Goal: Book appointment/travel/reservation

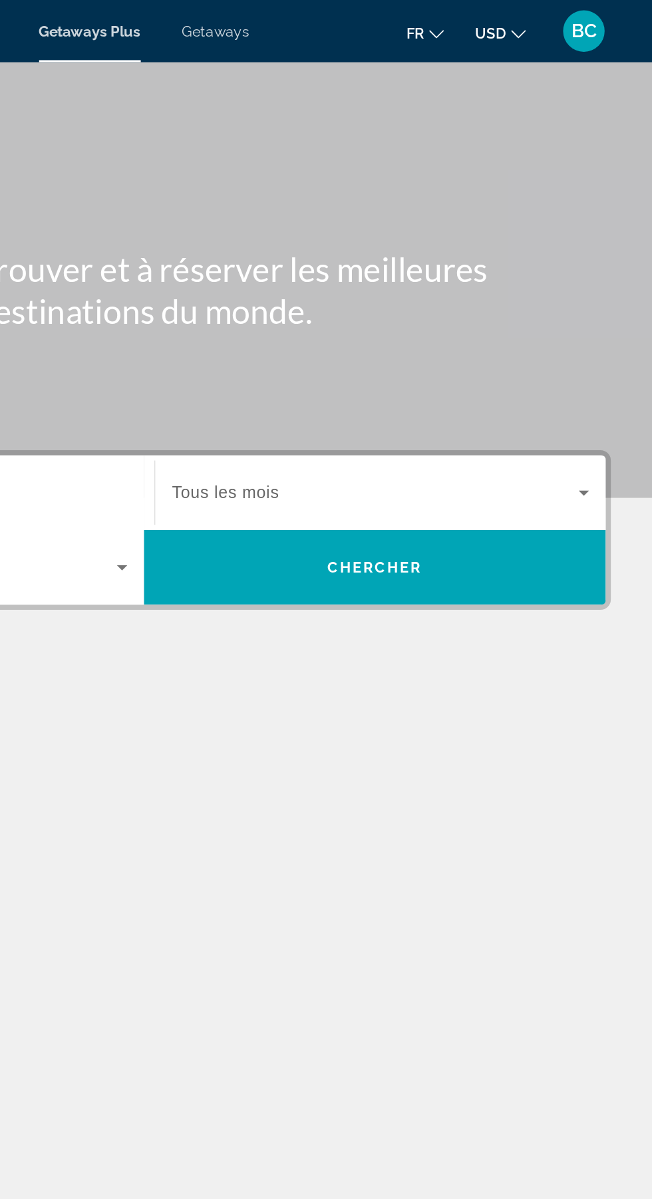
click at [539, 22] on span "USD" at bounding box center [548, 21] width 20 height 11
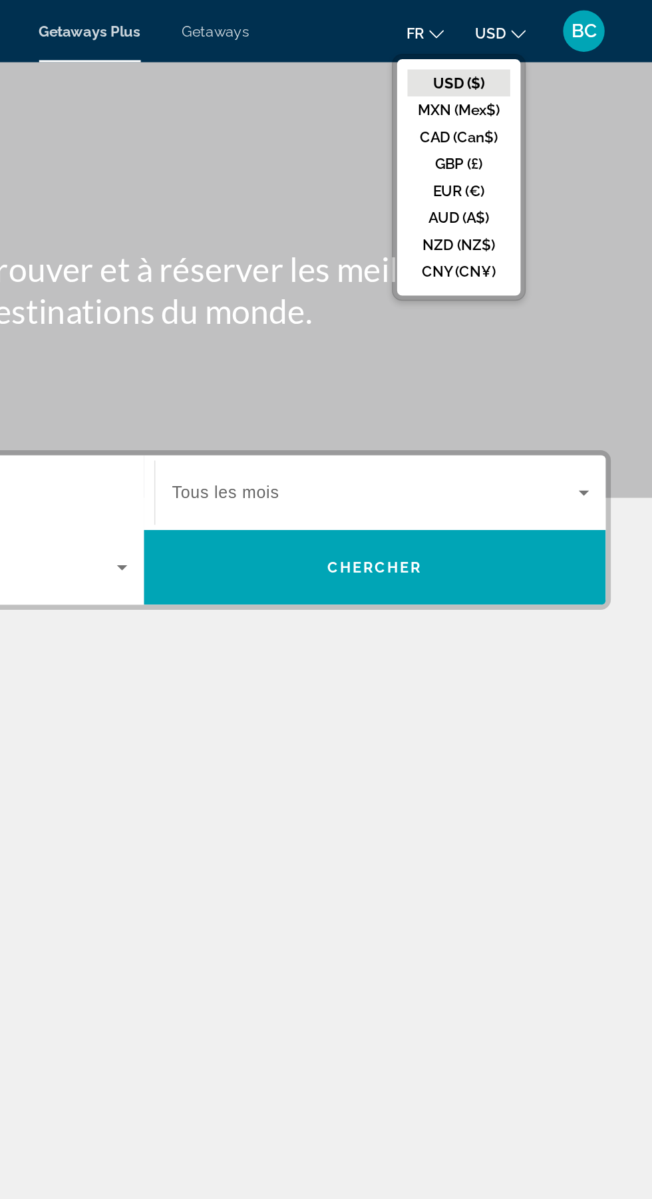
click at [502, 124] on button "EUR (€)" at bounding box center [528, 122] width 66 height 17
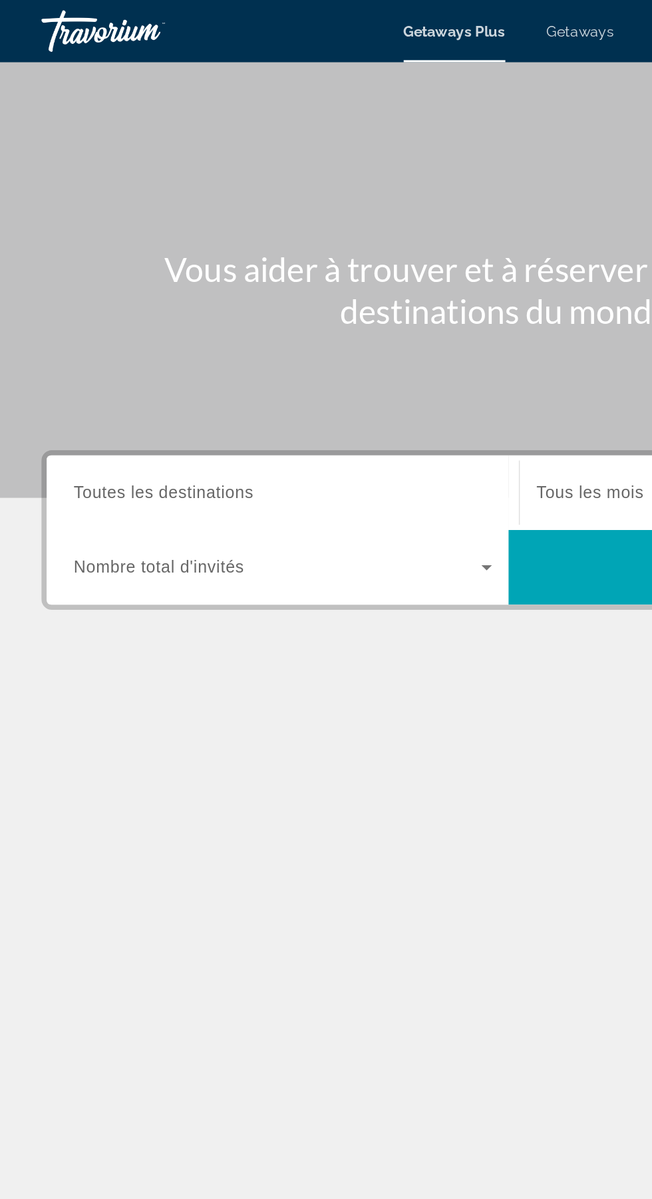
click at [124, 317] on span "Toutes les destinations" at bounding box center [104, 315] width 115 height 11
click at [124, 317] on input "Destination Toutes les destinations" at bounding box center [181, 317] width 268 height 16
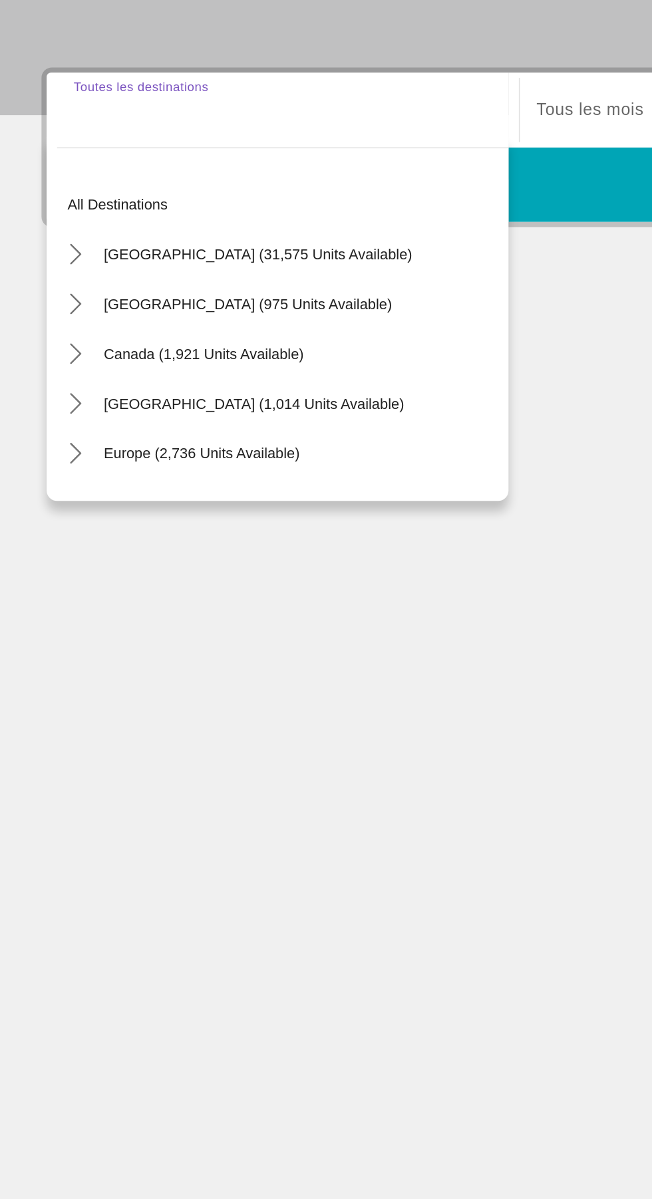
click at [47, 536] on icon "Toggle Europe (2,736 units available) submenu" at bounding box center [48, 535] width 13 height 13
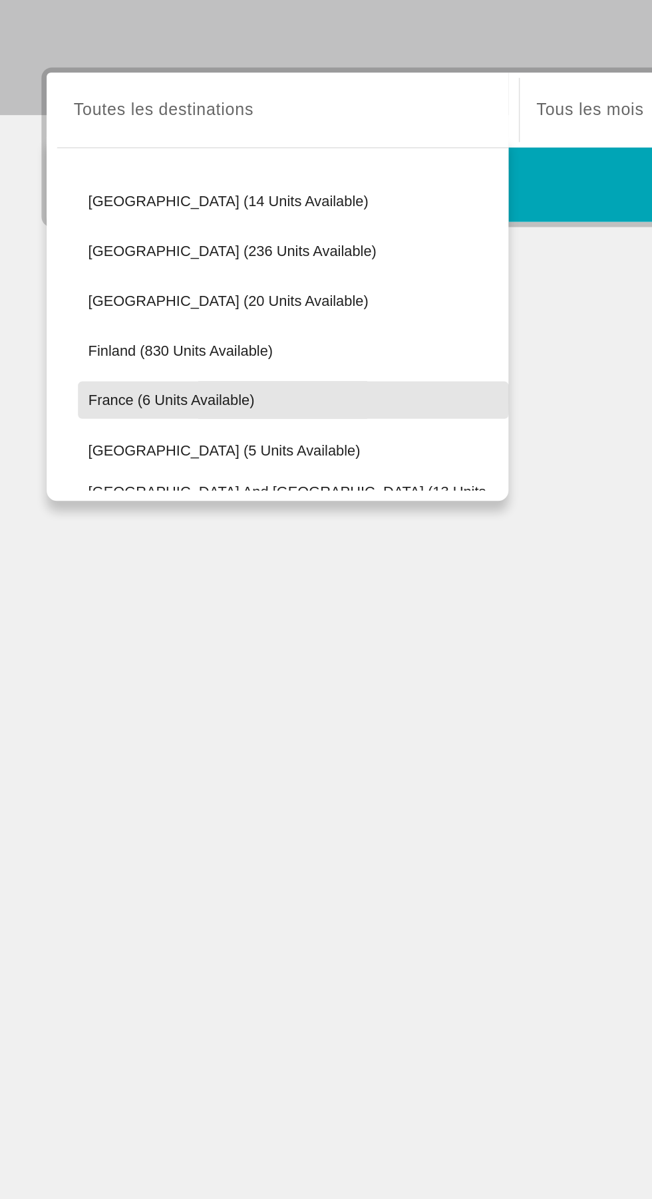
scroll to position [197, 0]
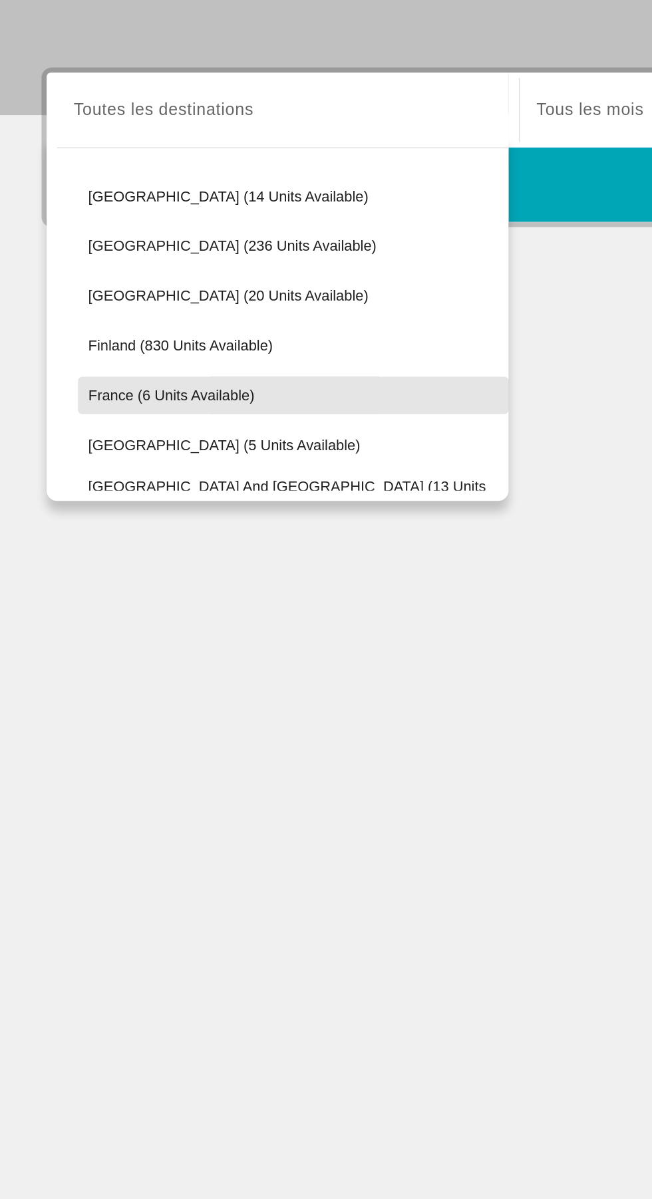
click at [67, 504] on span "France (6 units available)" at bounding box center [110, 499] width 106 height 11
type input "**********"
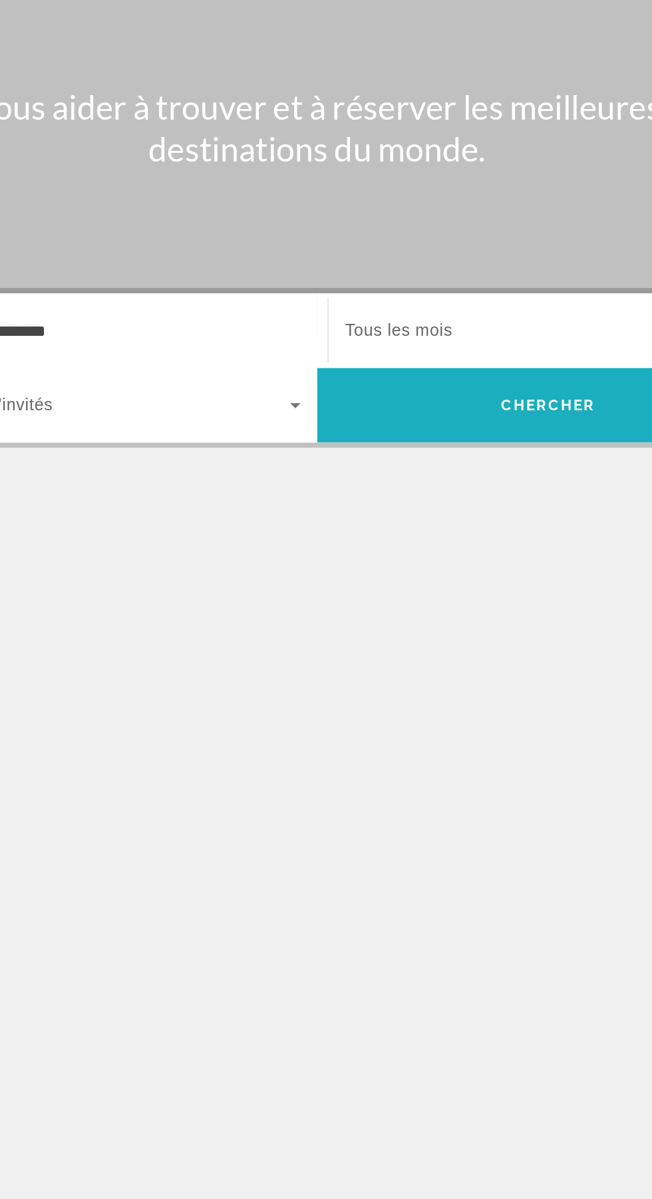
click at [377, 359] on span "Search" at bounding box center [474, 364] width 296 height 32
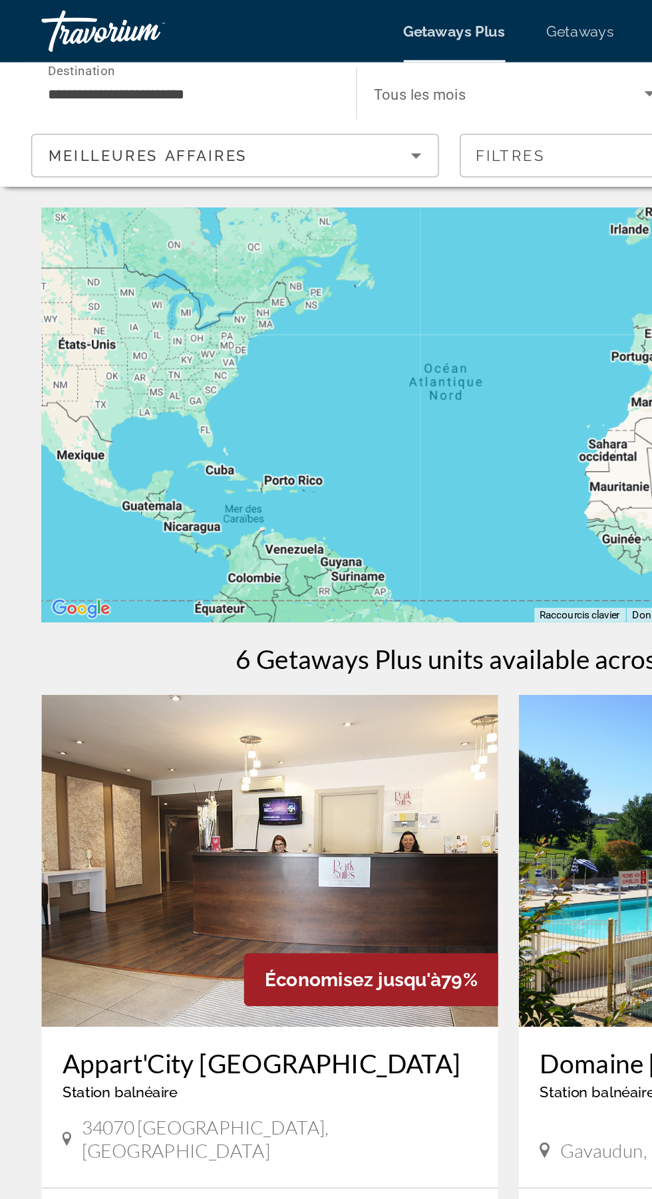
click at [88, 56] on input "**********" at bounding box center [121, 61] width 180 height 16
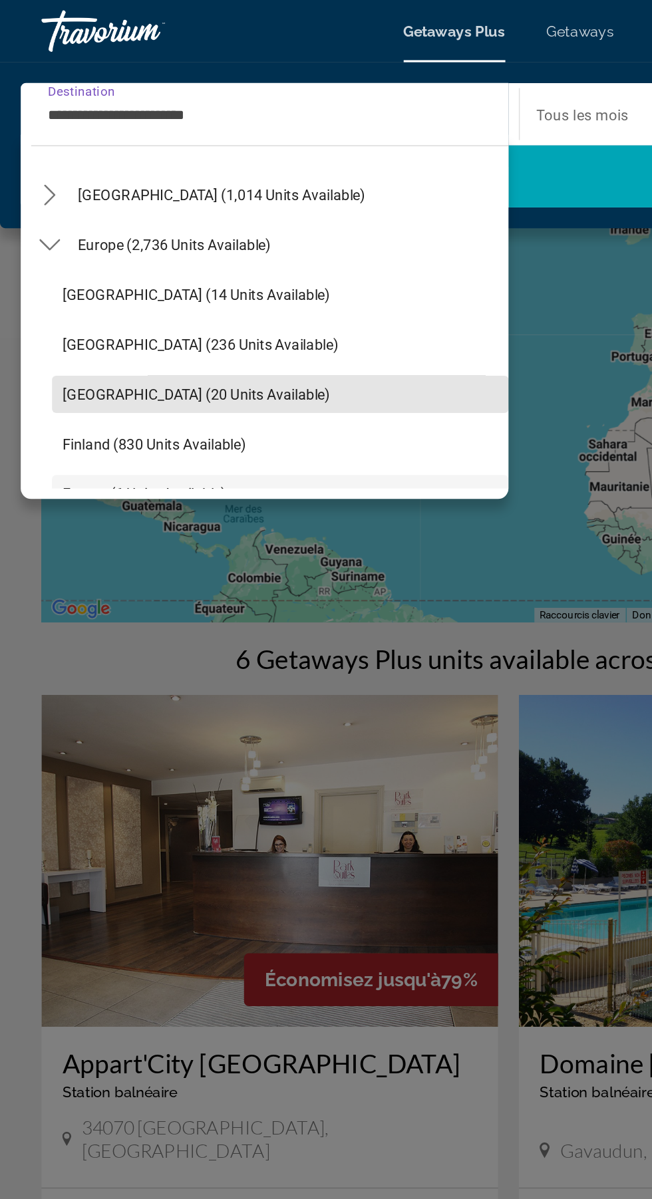
scroll to position [132, 0]
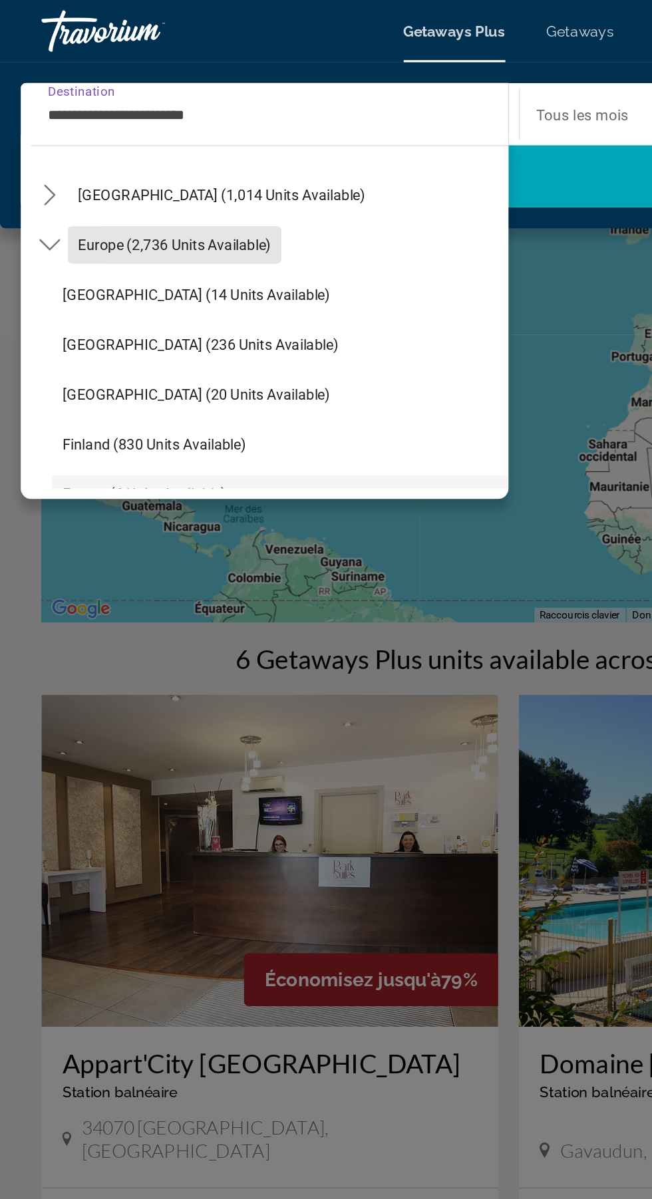
click at [70, 160] on span "Europe (2,736 units available)" at bounding box center [112, 157] width 124 height 11
type input "**********"
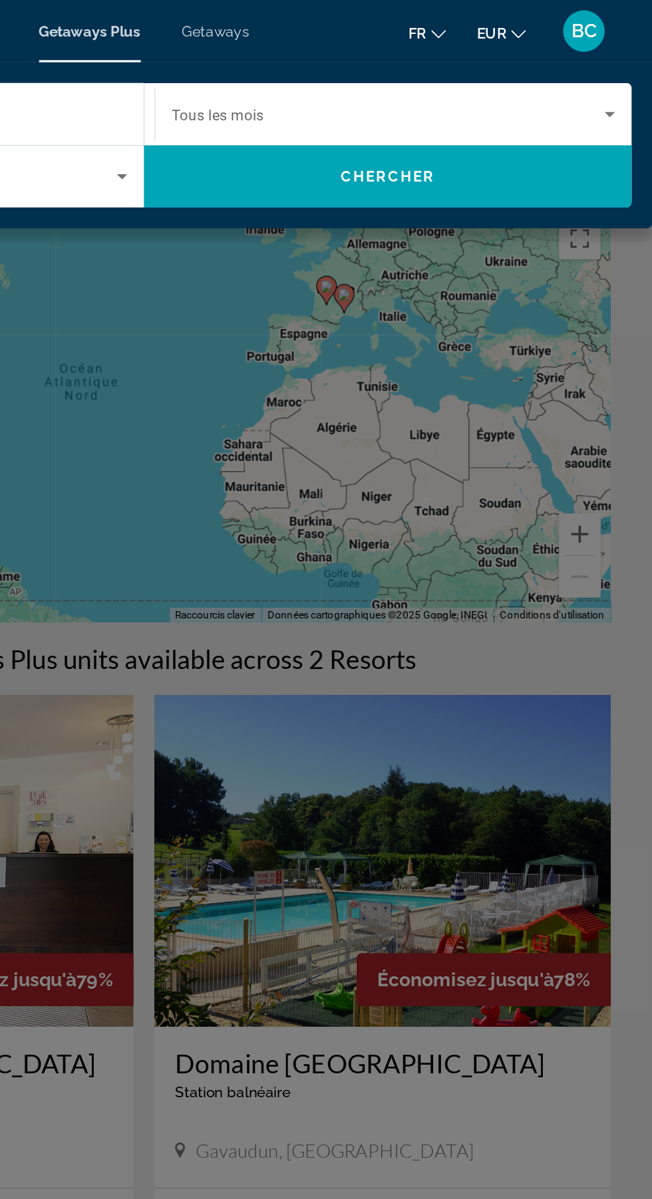
click at [410, 96] on span "Search" at bounding box center [482, 113] width 313 height 40
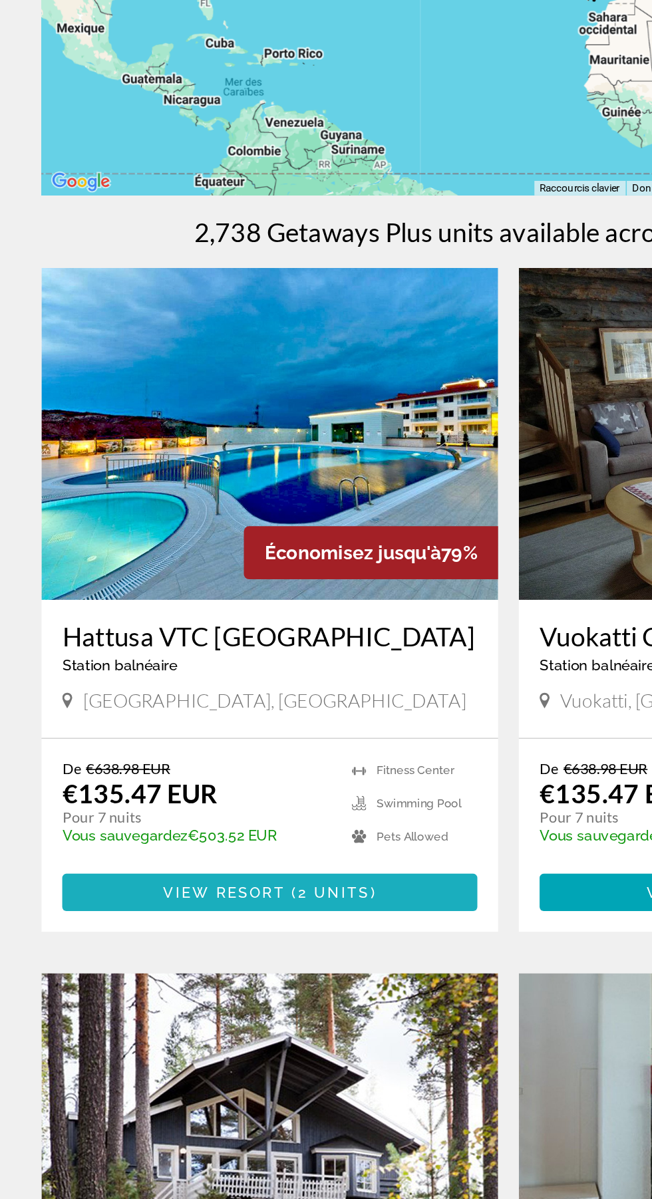
click at [257, 859] on span "Main content" at bounding box center [173, 846] width 266 height 32
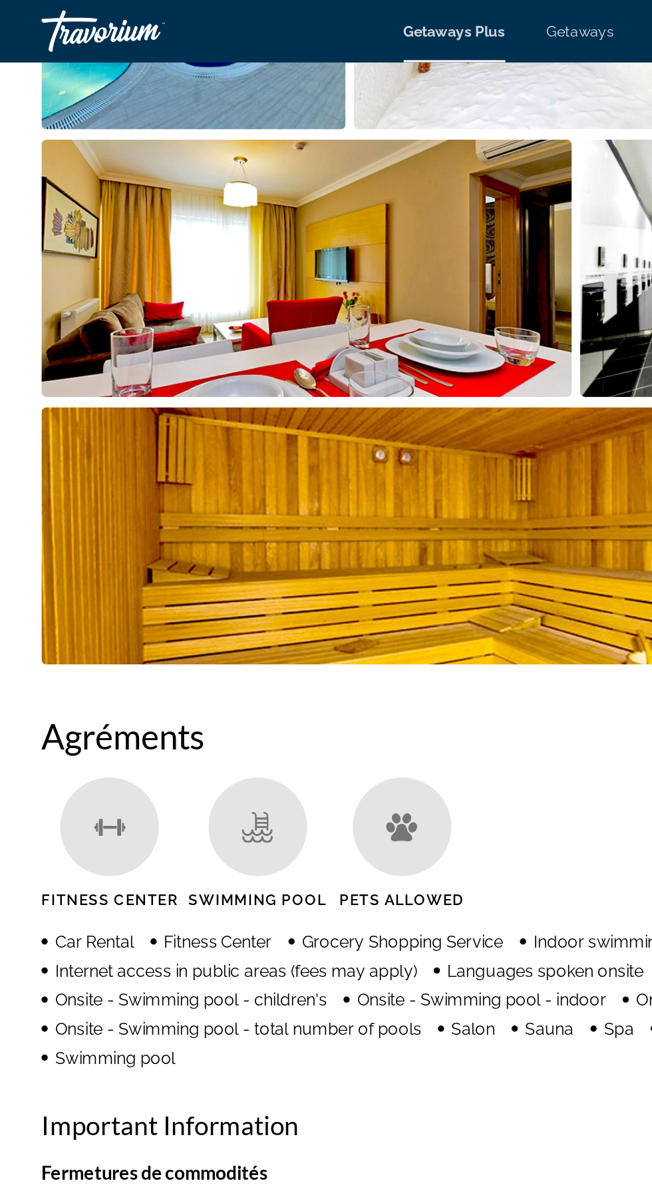
scroll to position [851, 0]
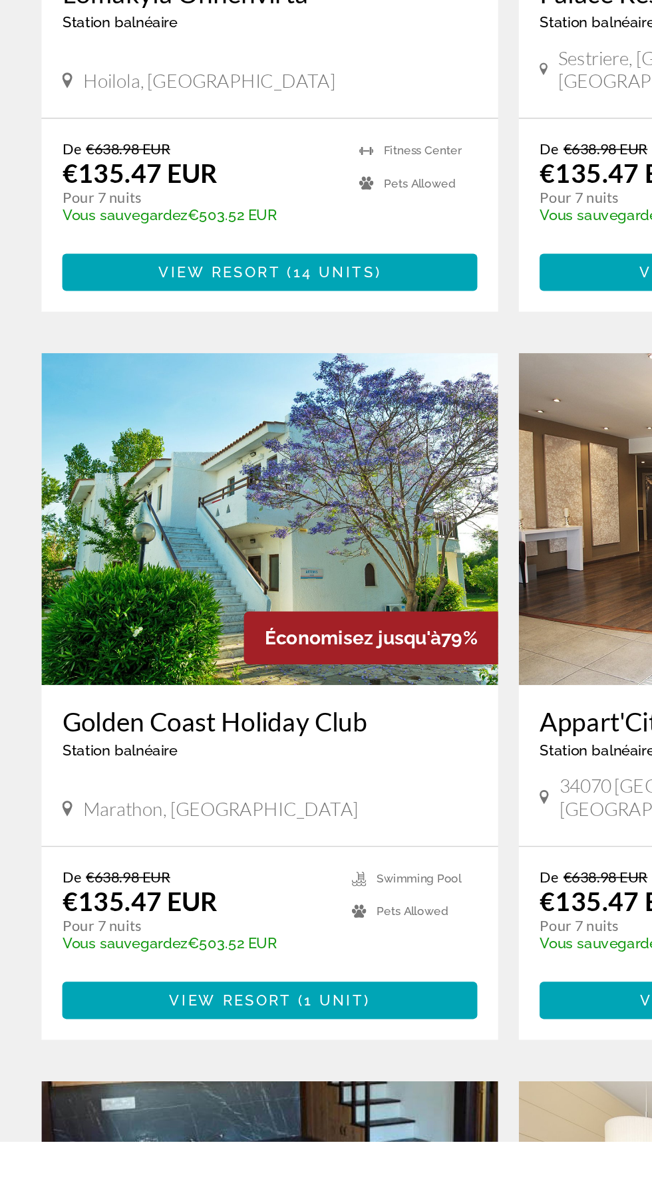
scroll to position [1128, 0]
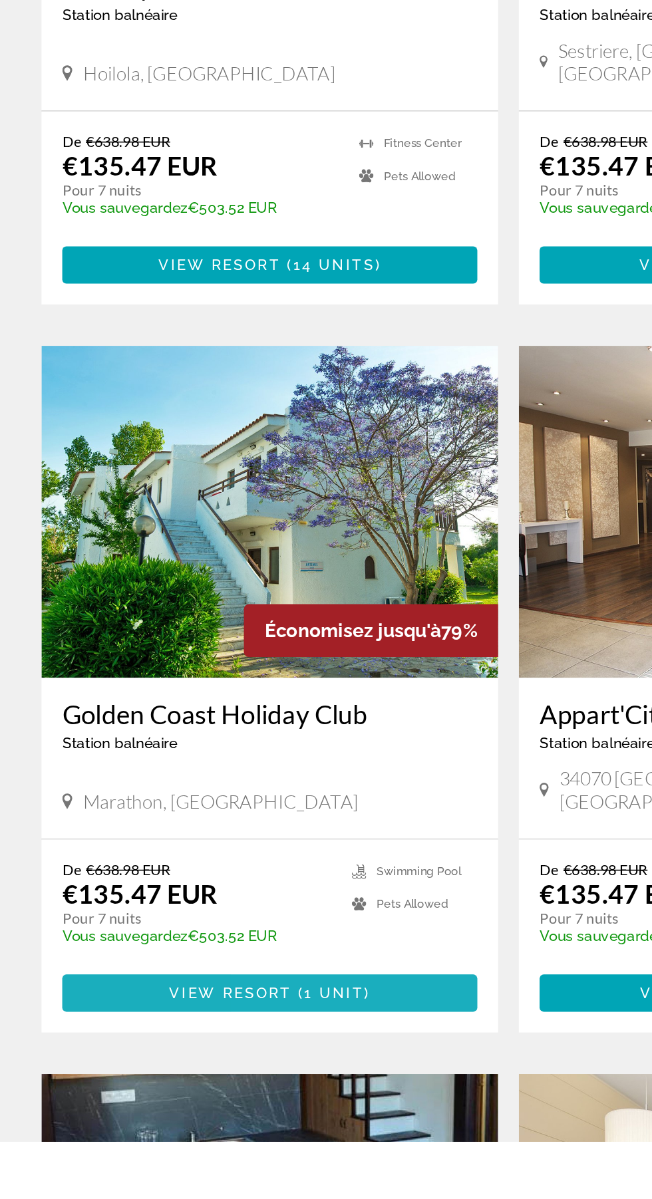
click at [256, 1088] on span "Main content" at bounding box center [173, 1104] width 266 height 32
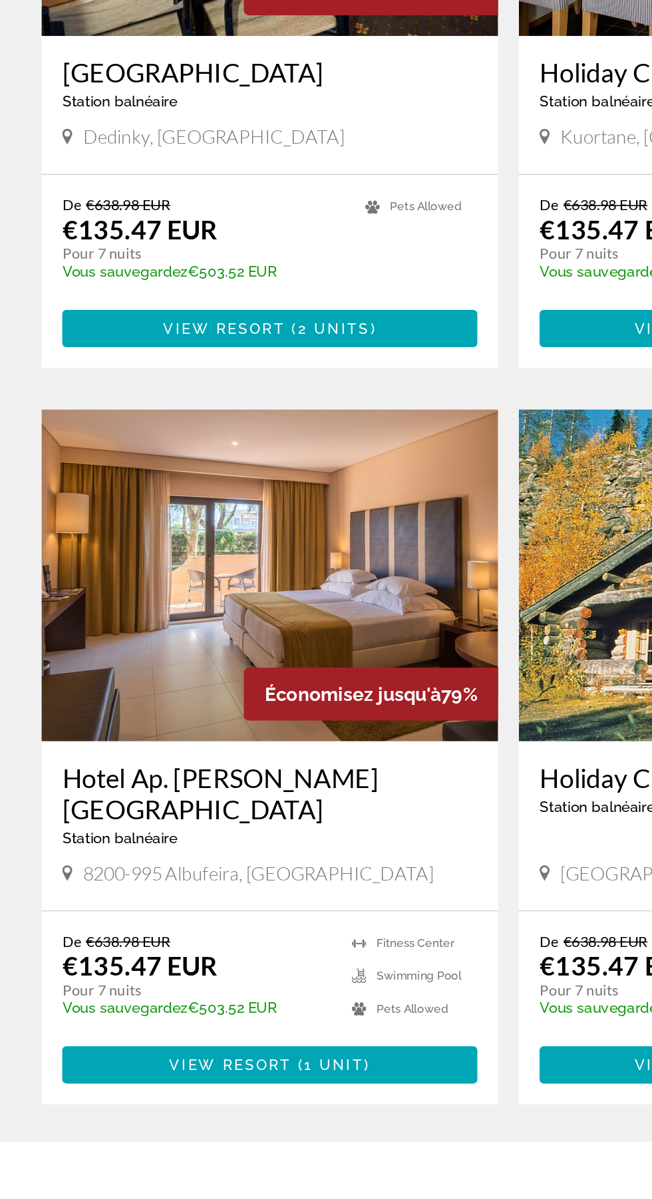
scroll to position [2094, 0]
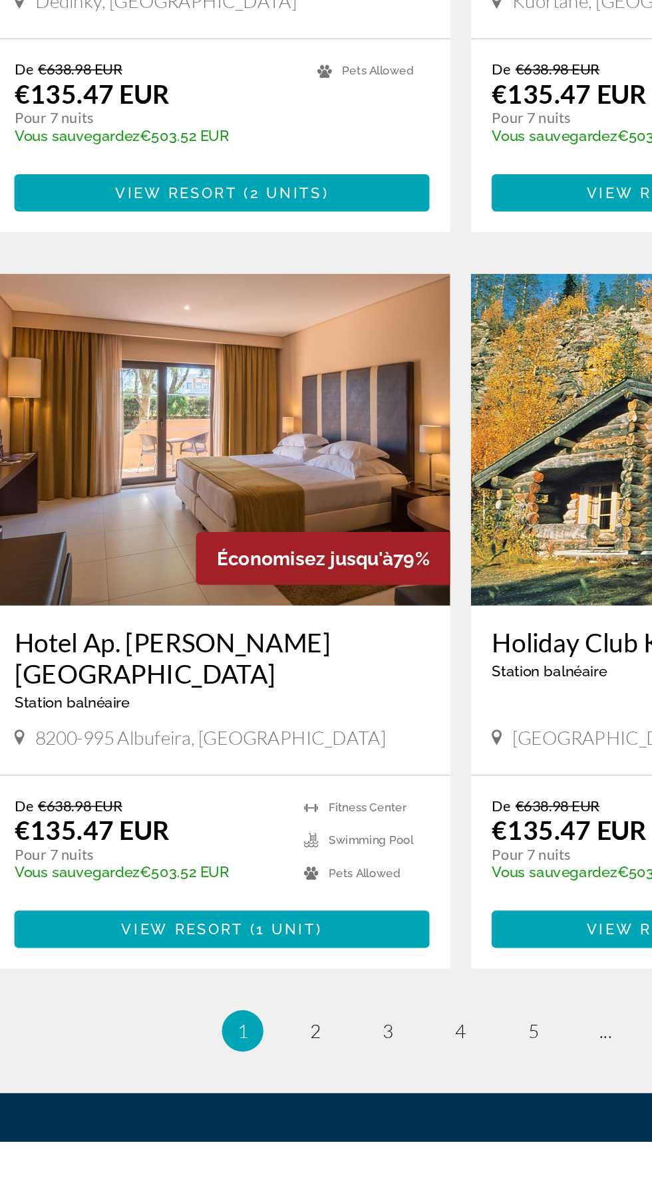
click at [269, 1047] on span "Main content" at bounding box center [173, 1063] width 266 height 32
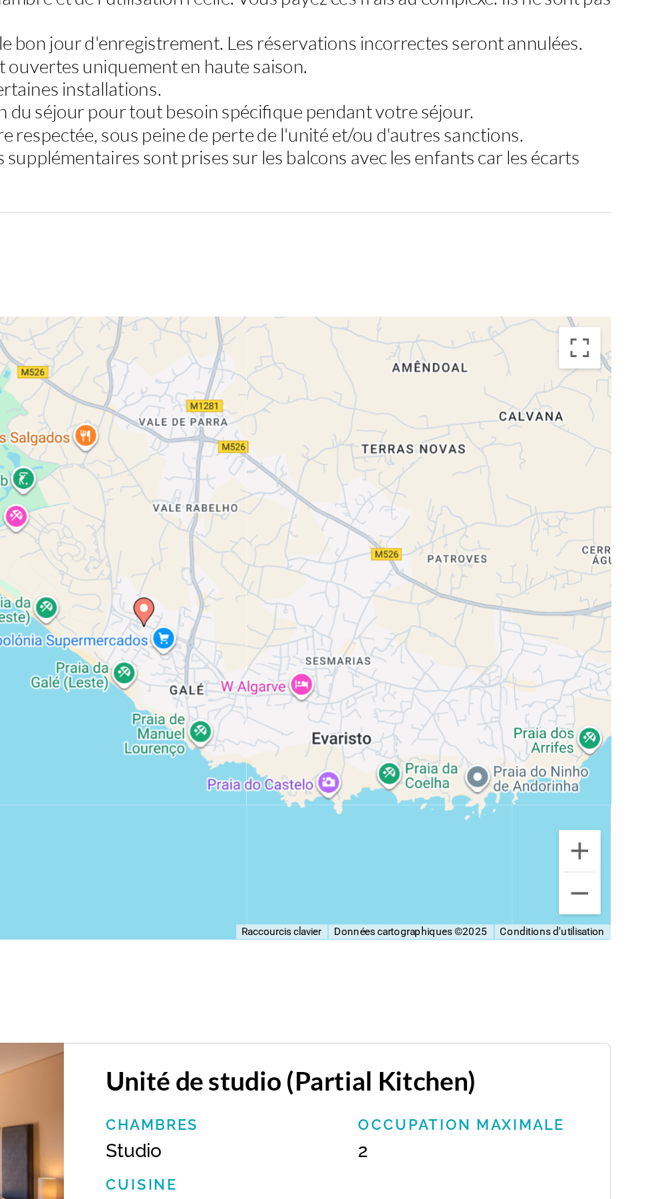
scroll to position [2091, 0]
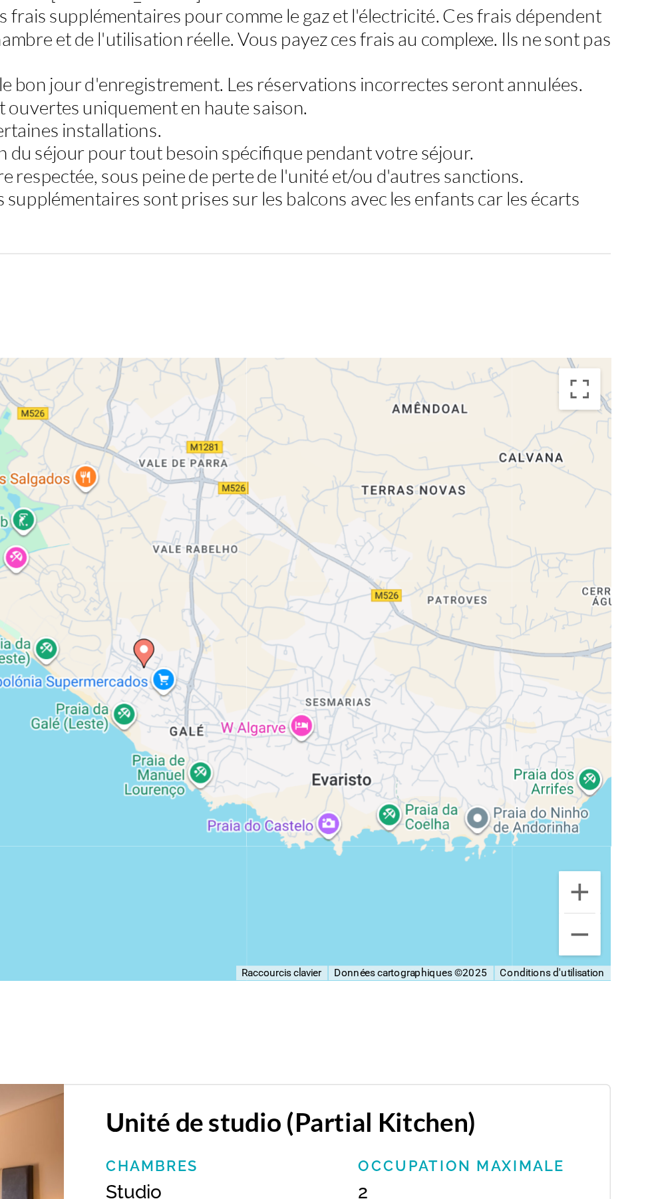
click at [591, 313] on div "Pour activer le glissement avec le clavier, appuyez sur Alt+Entrée. Une fois ce…" at bounding box center [326, 506] width 599 height 399
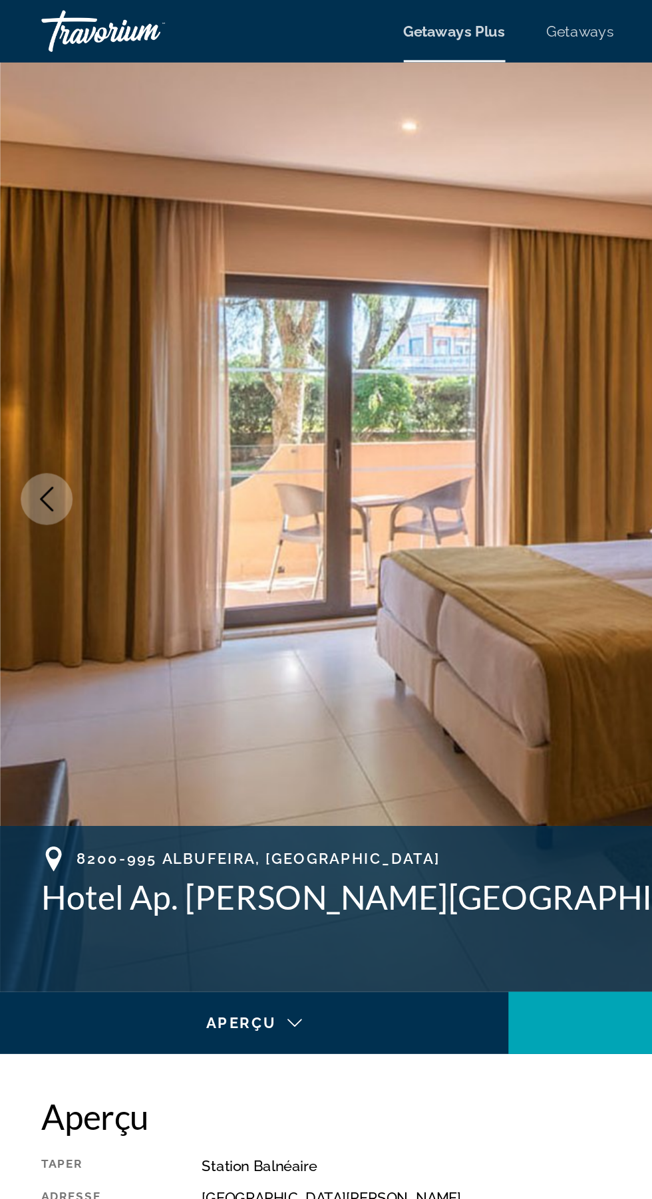
scroll to position [0, 0]
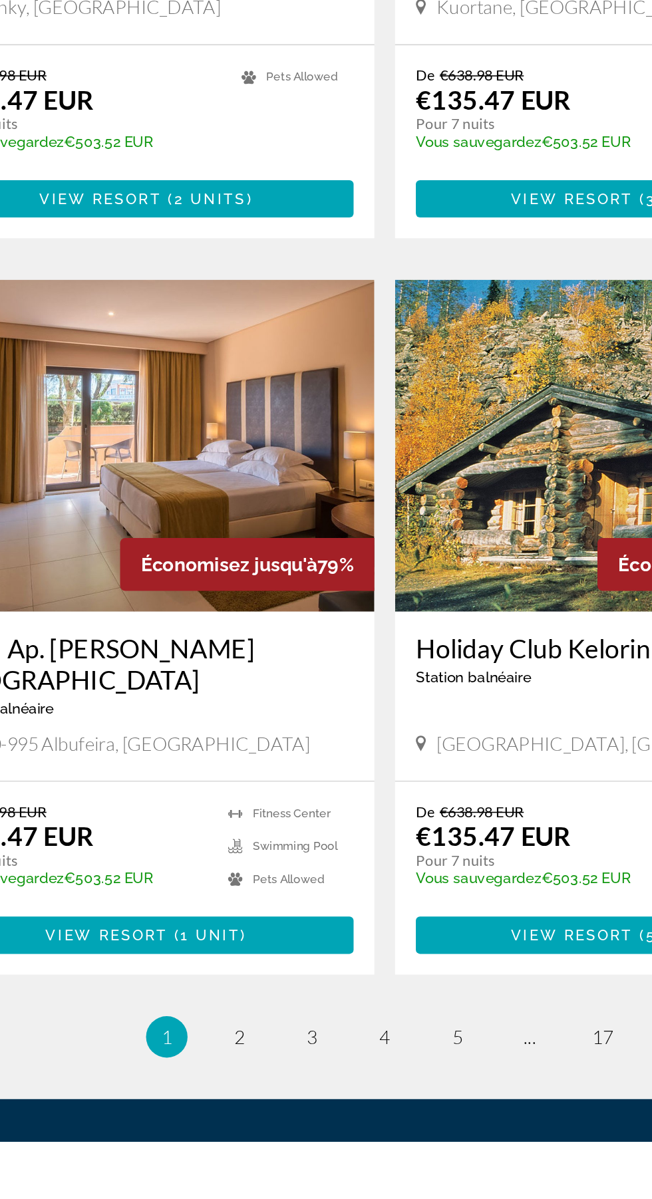
scroll to position [2094, 0]
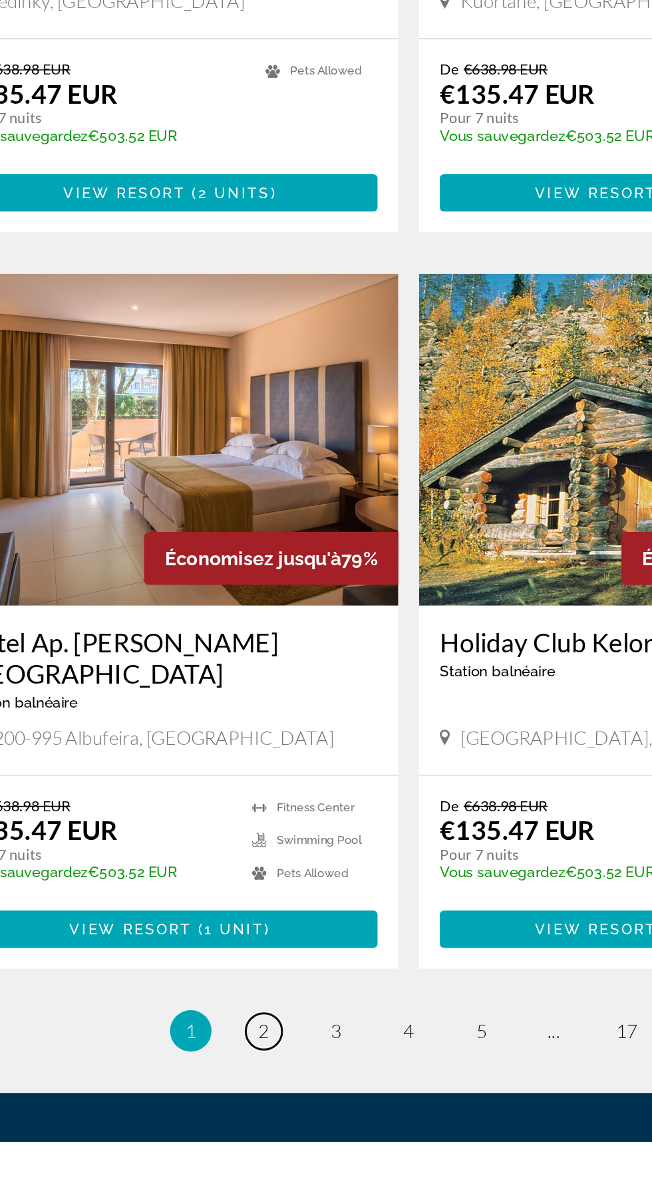
click at [229, 1121] on span "2" at bounding box center [232, 1128] width 7 height 15
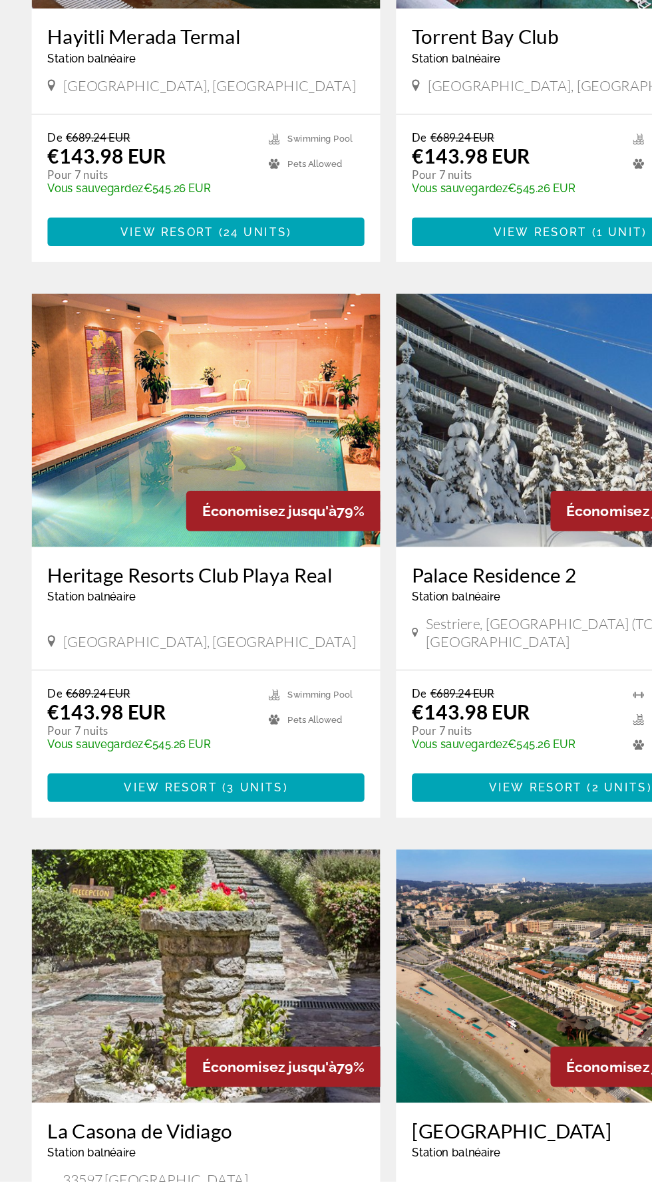
scroll to position [1866, 0]
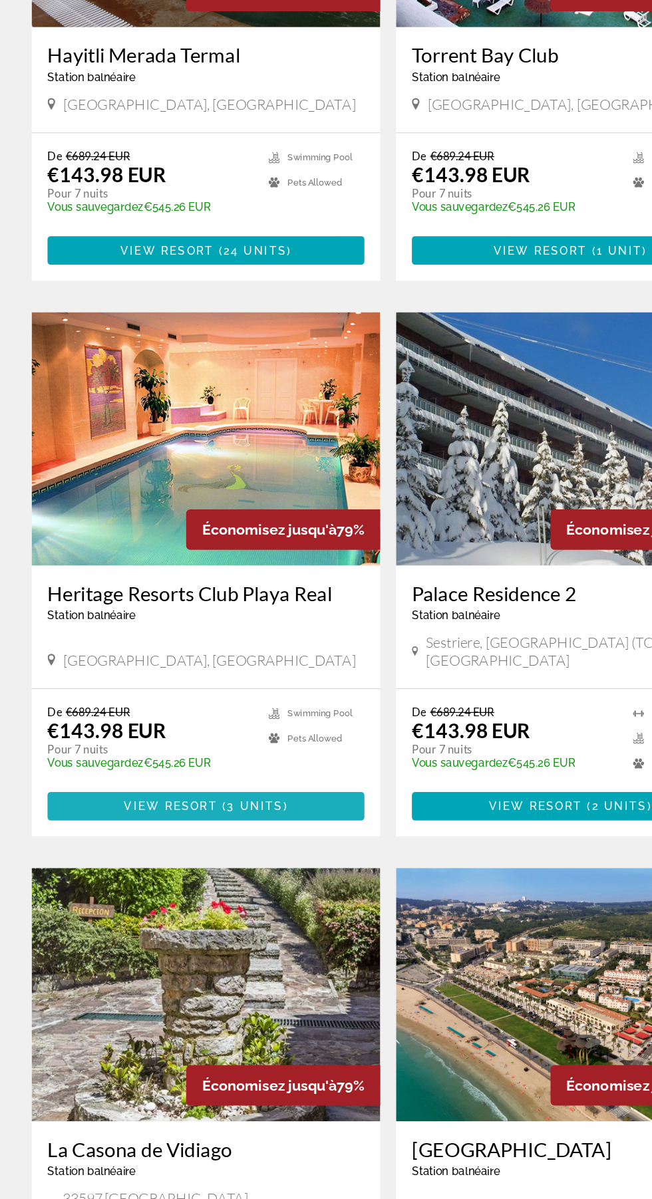
click at [168, 863] on span "View Resort" at bounding box center [143, 868] width 78 height 11
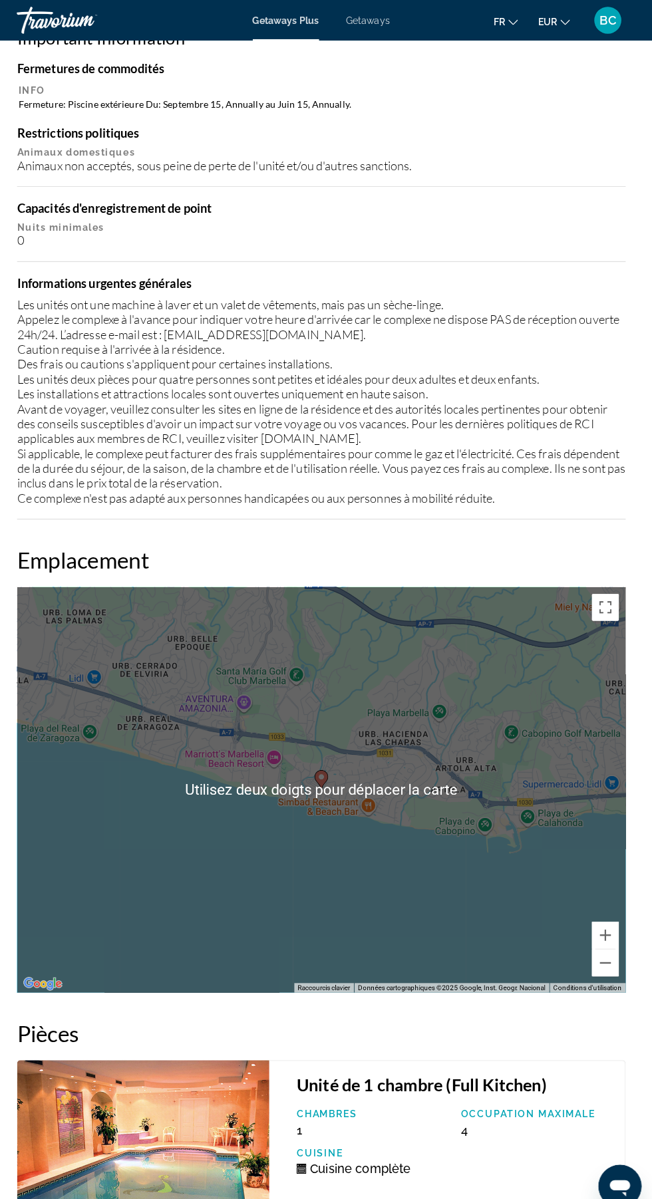
scroll to position [1678, 0]
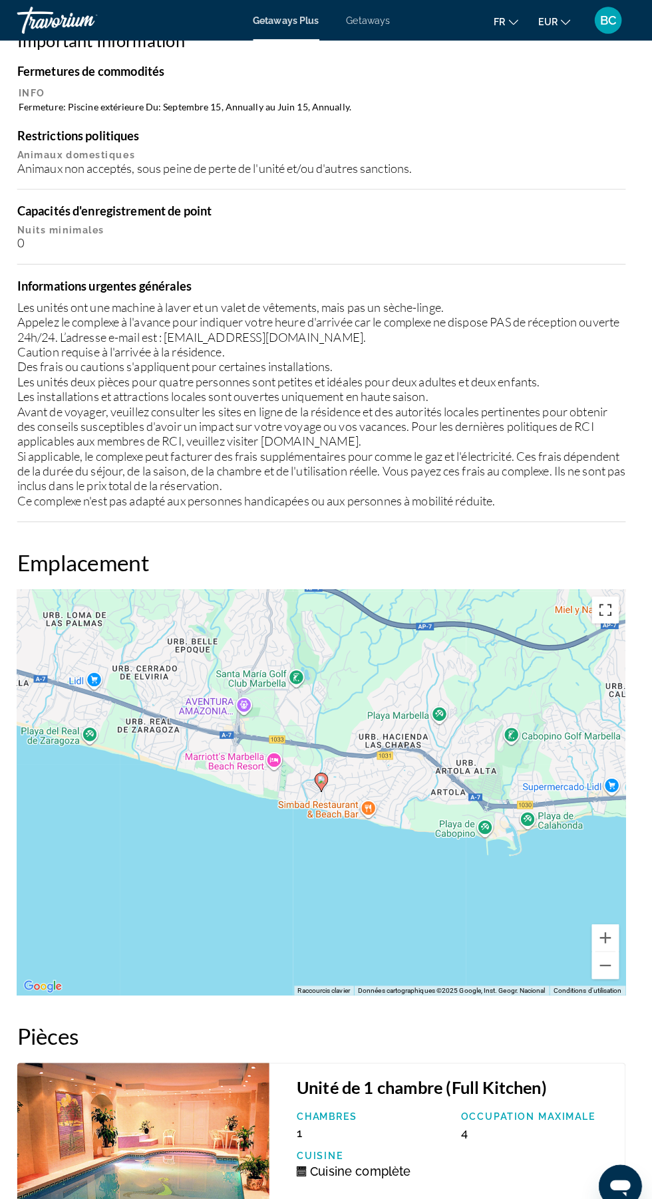
click at [609, 587] on button "Passer en plein écran" at bounding box center [605, 600] width 27 height 27
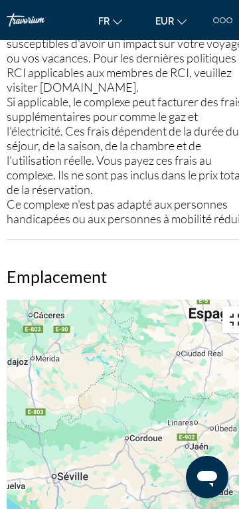
click at [223, 307] on button "Passer en plein écran" at bounding box center [236, 320] width 27 height 27
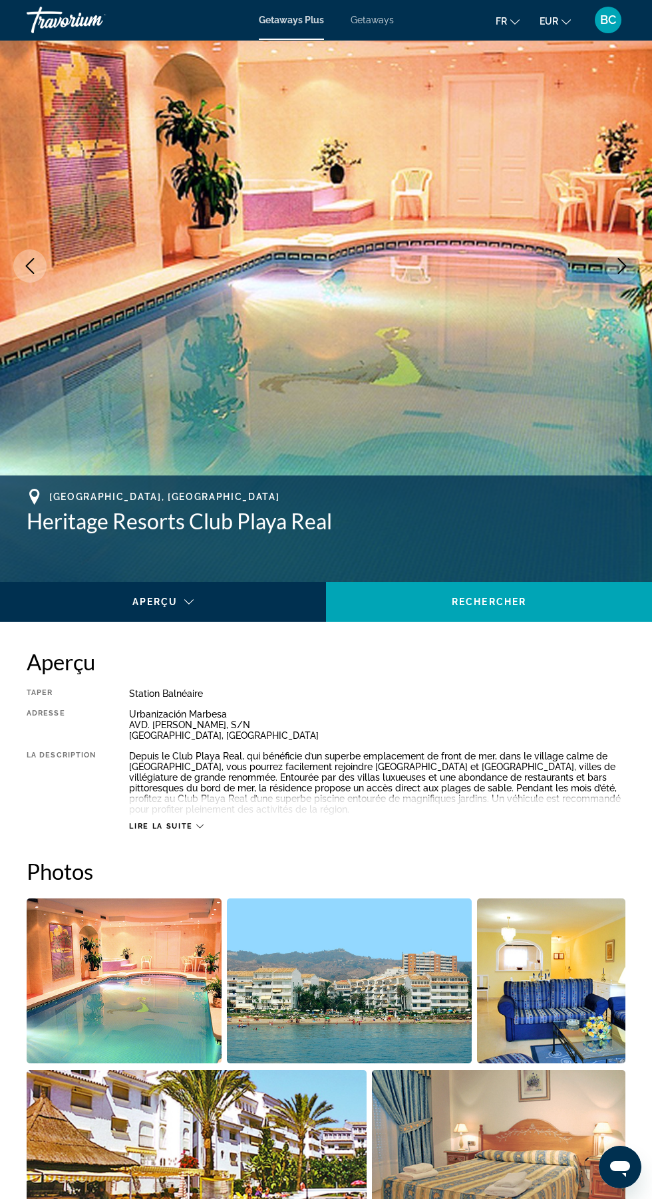
scroll to position [0, 0]
